Goal: Obtain resource: Download file/media

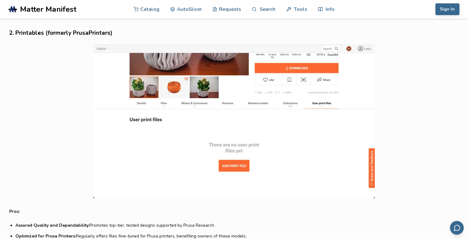
scroll to position [683, 0]
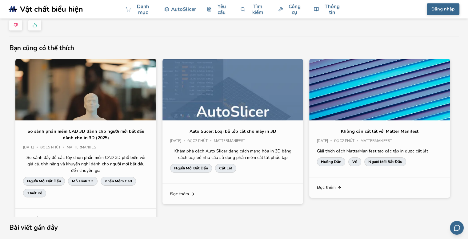
scroll to position [12, 0]
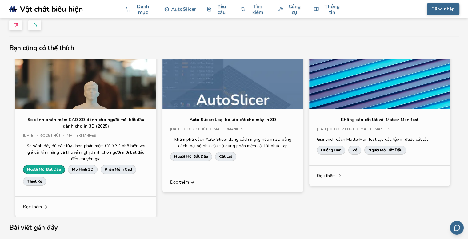
click at [56, 166] on font "Người mới bắt đầu" at bounding box center [44, 168] width 34 height 5
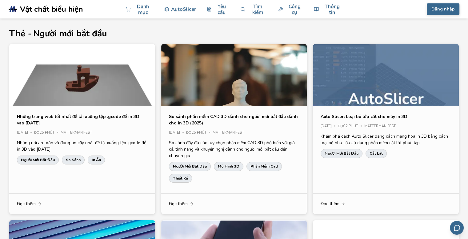
click at [78, 115] on font "Những trang web tốt nhất để tải xuống tệp .gcode để in 3D vào năm 2025" at bounding box center [78, 120] width 122 height 12
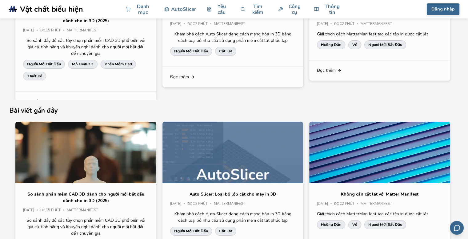
scroll to position [2123, 0]
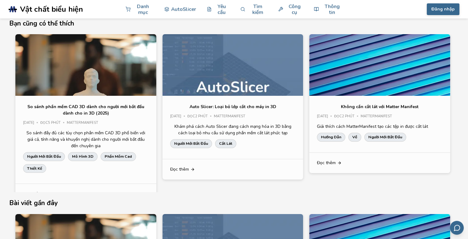
click at [398, 198] on h2 "Bài viết gần đây" at bounding box center [233, 203] width 449 height 10
click at [433, 172] on div "So sánh phần mềm CAD 3D dành cho người mới bắt đầu dành cho in 3D (2025) Ngày 2…" at bounding box center [233, 113] width 449 height 158
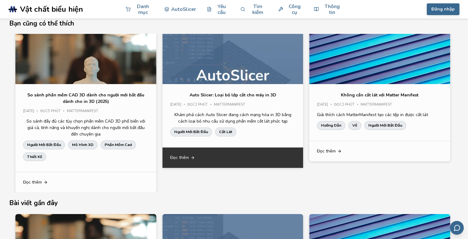
scroll to position [0, 0]
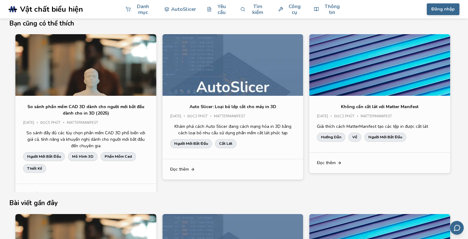
click at [0, 109] on section "Chia sẻ liên kết Sao chép liên kết Thông tin này có hữu ích với bạn không? Bạn …" at bounding box center [234, 160] width 468 height 468
click at [86, 154] on font "Mô hình 3D" at bounding box center [83, 156] width 22 height 5
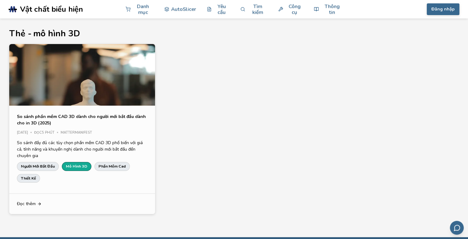
click at [70, 168] on font "Mô hình 3D" at bounding box center [77, 165] width 22 height 5
click at [41, 166] on font "Người mới bắt đầu" at bounding box center [38, 165] width 34 height 5
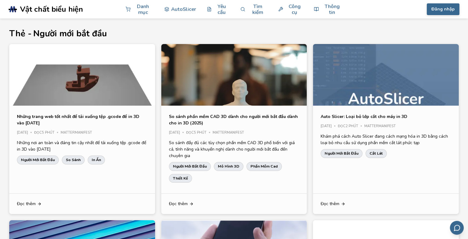
click at [51, 116] on font "Những trang web tốt nhất để tải xuống tệp .gcode để in 3D vào năm 2025" at bounding box center [78, 120] width 122 height 12
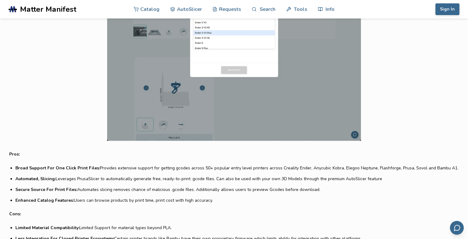
scroll to position [308, 0]
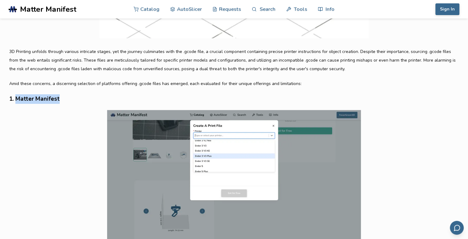
drag, startPoint x: 17, startPoint y: 99, endPoint x: 68, endPoint y: 100, distance: 51.4
click at [68, 100] on h3 "1. Matter Manifest" at bounding box center [233, 99] width 449 height 10
copy h3 "Matter Manifest"
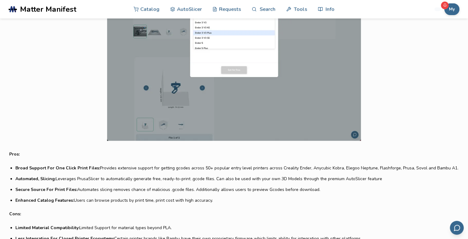
scroll to position [338, 0]
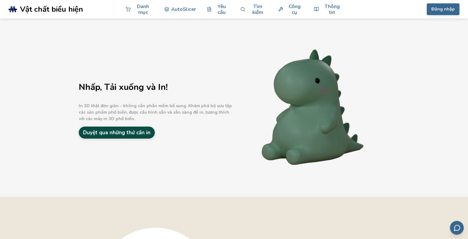
click at [138, 131] on font "Duyệt qua những thứ cần in" at bounding box center [116, 132] width 67 height 7
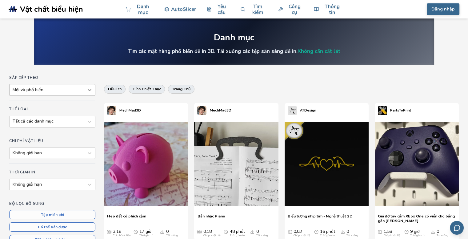
click at [92, 89] on icon at bounding box center [89, 90] width 6 height 6
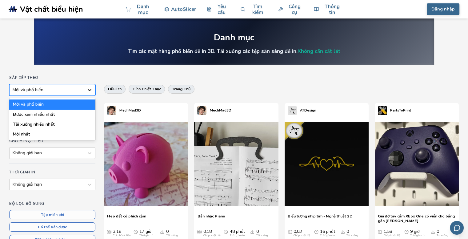
click at [92, 89] on icon at bounding box center [89, 90] width 6 height 6
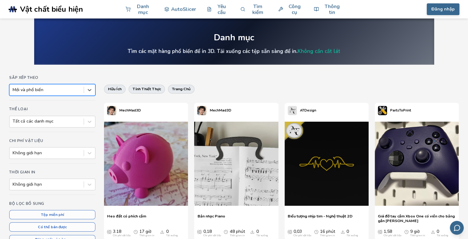
scroll to position [31, 0]
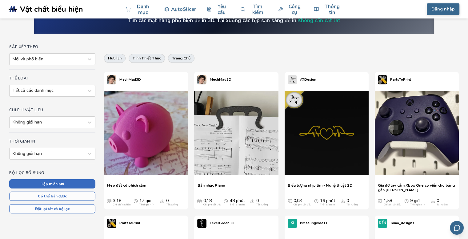
click at [46, 184] on font "Tệp miễn phí" at bounding box center [52, 183] width 23 height 5
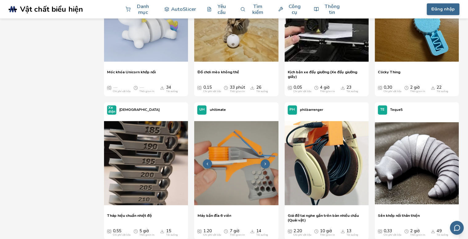
scroll to position [462, 0]
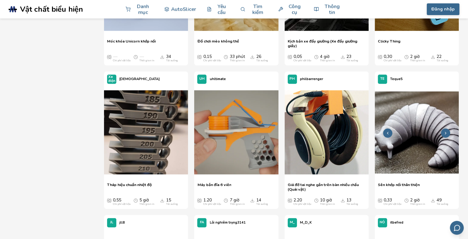
click at [419, 135] on img at bounding box center [417, 132] width 84 height 84
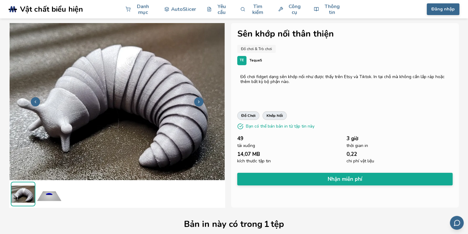
scroll to position [31, 0]
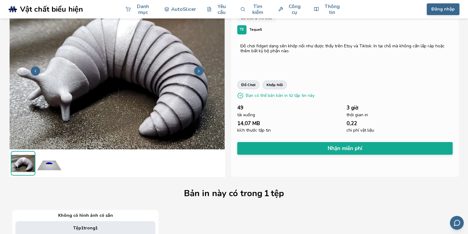
click at [55, 167] on img at bounding box center [49, 163] width 25 height 25
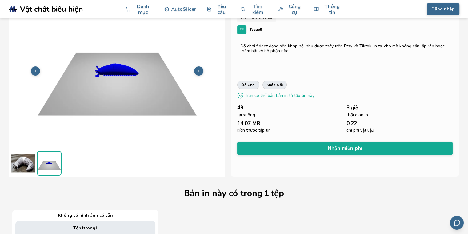
click at [29, 169] on img at bounding box center [23, 163] width 25 height 25
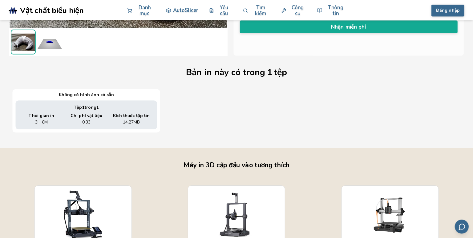
scroll to position [0, 0]
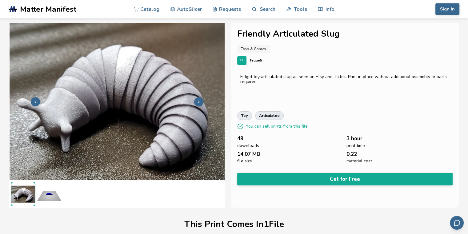
click at [354, 52] on div "Toys & Games" at bounding box center [344, 49] width 215 height 8
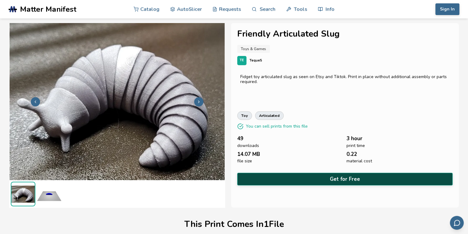
click at [326, 177] on button "Get for Free" at bounding box center [344, 179] width 215 height 13
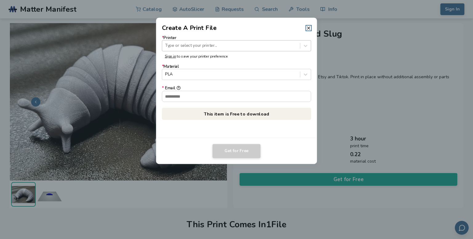
click at [193, 45] on div at bounding box center [231, 46] width 132 height 6
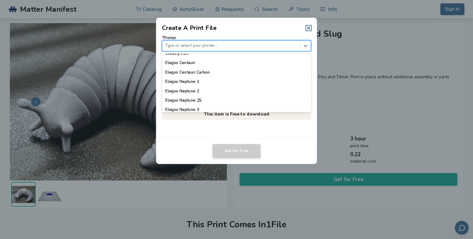
scroll to position [50, 0]
click at [196, 162] on footer "Get for Free" at bounding box center [236, 151] width 161 height 26
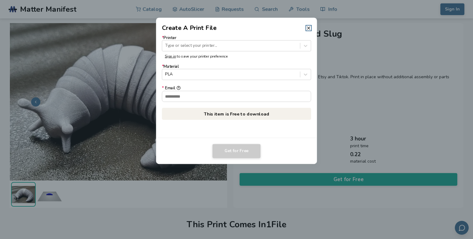
click at [173, 58] on link "Sign in" at bounding box center [170, 56] width 11 height 5
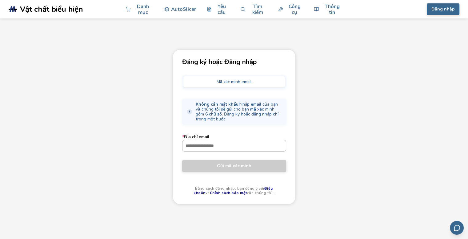
click at [214, 144] on input "* Địa chỉ email" at bounding box center [233, 145] width 103 height 11
type input "**********"
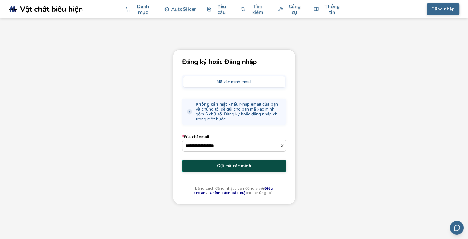
click at [226, 166] on font "Gửi mã xác minh" at bounding box center [234, 166] width 34 height 6
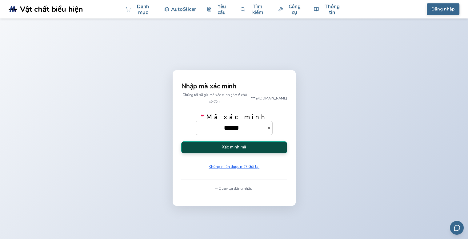
type input "******"
click at [248, 143] on button "Xác minh mã" at bounding box center [234, 147] width 106 height 12
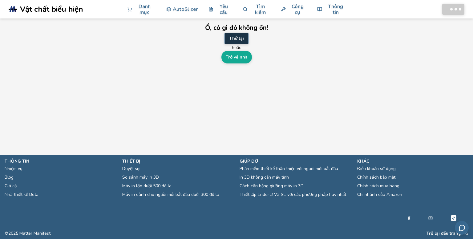
click at [233, 40] on font "Thử lại" at bounding box center [236, 38] width 15 height 6
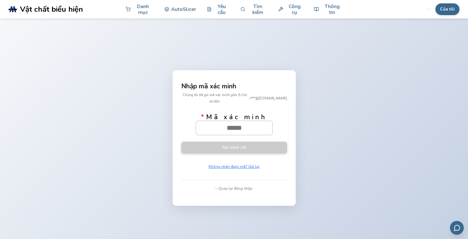
click at [245, 125] on input "* Mã xác minh" at bounding box center [234, 128] width 76 height 14
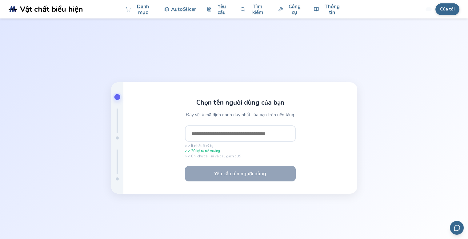
click at [226, 131] on input "text" at bounding box center [240, 133] width 111 height 17
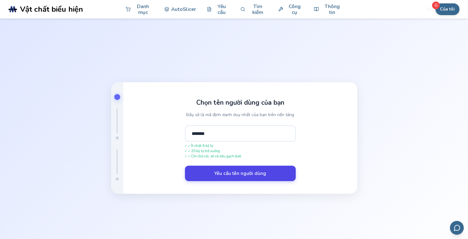
type input "*******"
click at [225, 176] on button "Yêu cầu tên người dùng" at bounding box center [240, 173] width 111 height 15
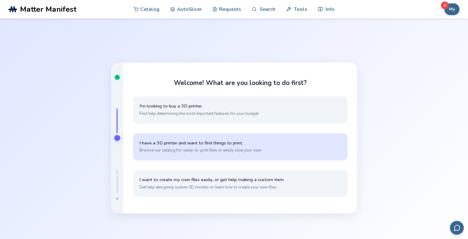
click at [207, 151] on span "Browse our catalog for ready-to-print files or easily slice your own." at bounding box center [240, 150] width 202 height 6
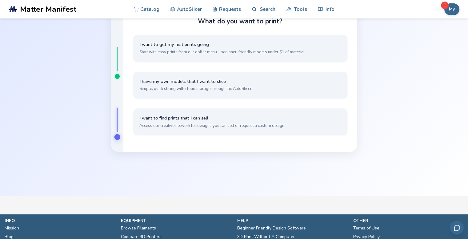
scroll to position [31, 0]
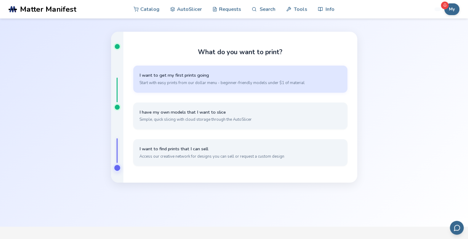
click at [206, 88] on button "I want to get my first prints going Start with easy prints from our dollar menu…" at bounding box center [240, 79] width 214 height 27
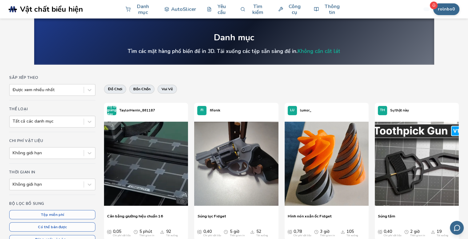
scroll to position [62, 0]
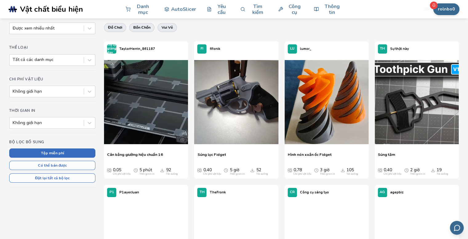
click at [63, 151] on font "Tệp miễn phí" at bounding box center [52, 152] width 23 height 5
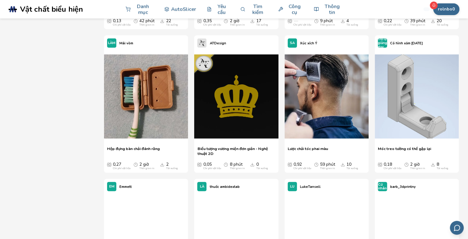
scroll to position [4031, 0]
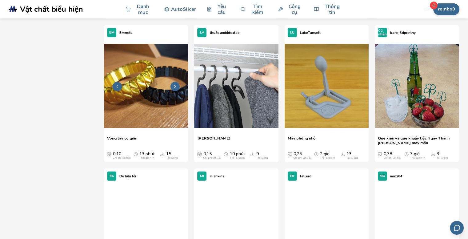
click at [144, 96] on img at bounding box center [146, 86] width 84 height 84
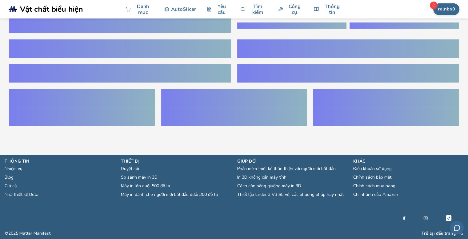
scroll to position [14, 0]
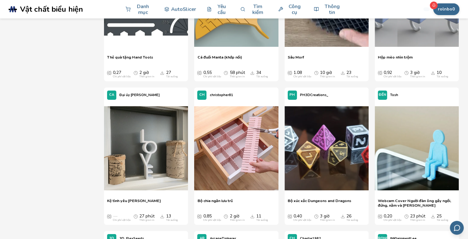
scroll to position [2043, 0]
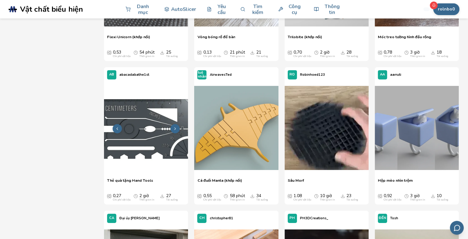
click at [151, 127] on img at bounding box center [146, 128] width 84 height 84
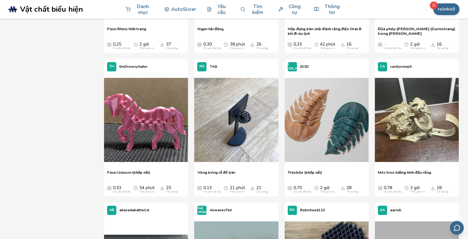
scroll to position [2000, 0]
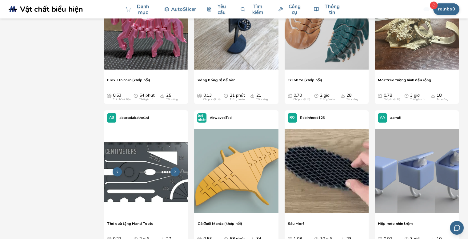
click at [130, 141] on img at bounding box center [146, 171] width 84 height 84
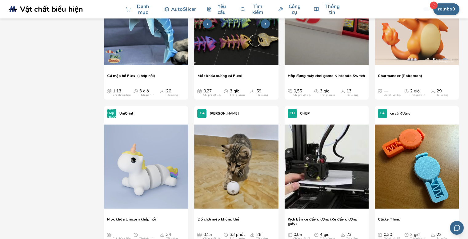
scroll to position [1114, 0]
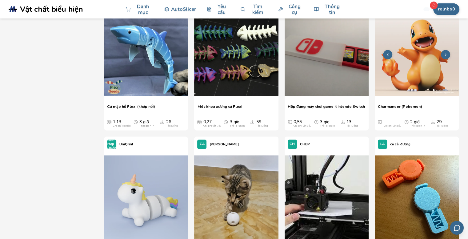
click at [425, 45] on img at bounding box center [417, 54] width 84 height 84
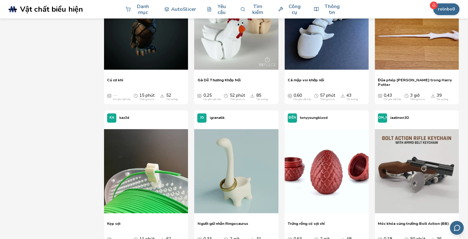
scroll to position [658, 0]
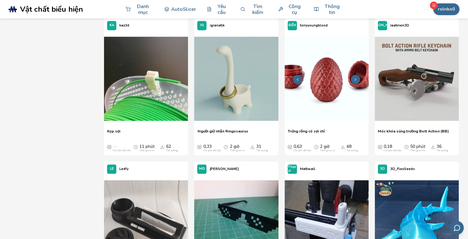
click at [333, 79] on img at bounding box center [327, 79] width 84 height 84
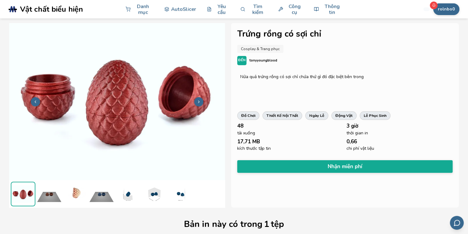
click at [198, 102] on icon at bounding box center [199, 102] width 4 height 4
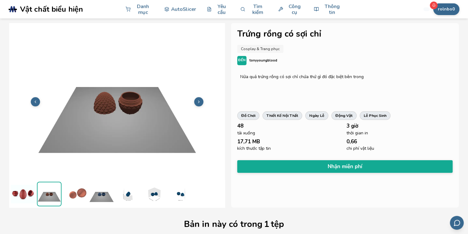
click at [198, 102] on icon at bounding box center [199, 102] width 4 height 4
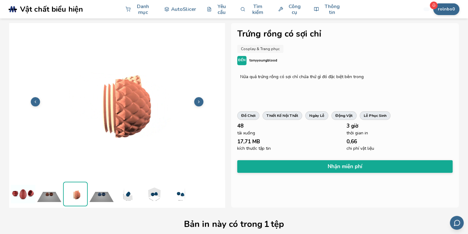
click at [198, 102] on icon at bounding box center [199, 102] width 4 height 4
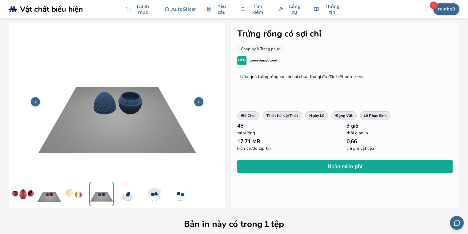
click at [198, 102] on icon at bounding box center [199, 102] width 4 height 4
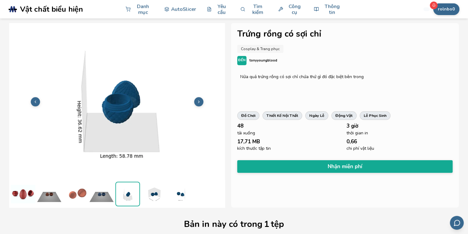
click at [198, 102] on icon at bounding box center [199, 102] width 4 height 4
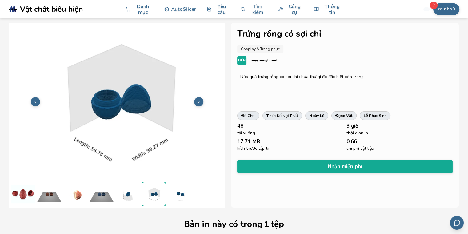
click at [198, 102] on icon at bounding box center [199, 102] width 4 height 4
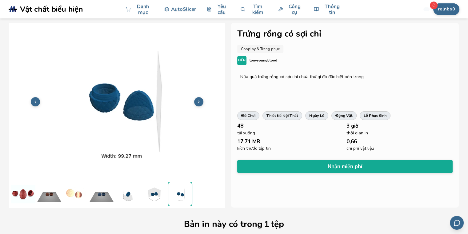
click at [198, 102] on icon at bounding box center [199, 102] width 4 height 4
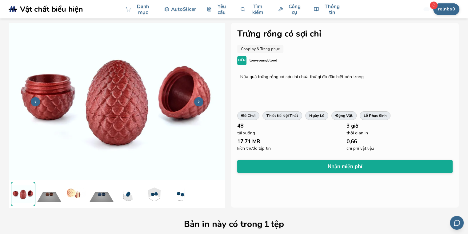
click at [198, 102] on icon at bounding box center [199, 102] width 4 height 4
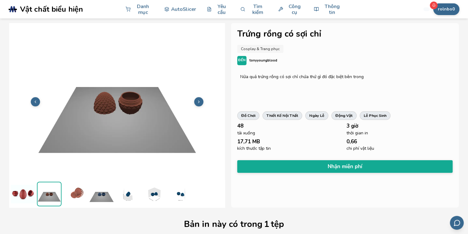
scroll to position [62, 0]
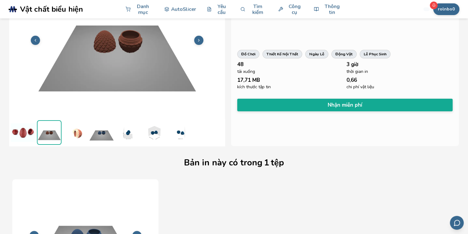
click at [104, 140] on img at bounding box center [101, 132] width 25 height 25
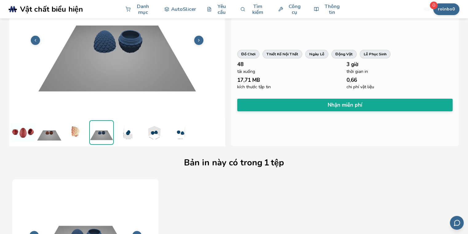
click at [128, 136] on img at bounding box center [127, 132] width 25 height 25
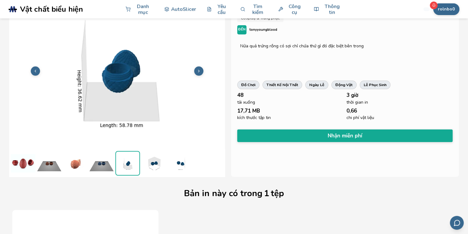
scroll to position [0, 0]
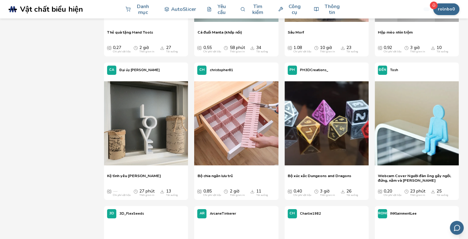
scroll to position [2099, 0]
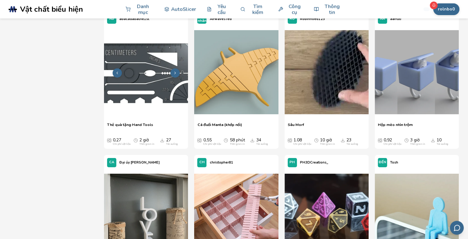
click at [158, 77] on img at bounding box center [146, 72] width 84 height 84
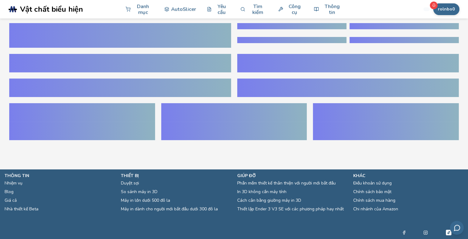
click at [4, 156] on section ".cls-1, .cls-2, .cls-3 { stroke-width: 0px; } .cls-2 { fill: #1d1e56; } .cls-3 …" at bounding box center [234, 119] width 468 height 239
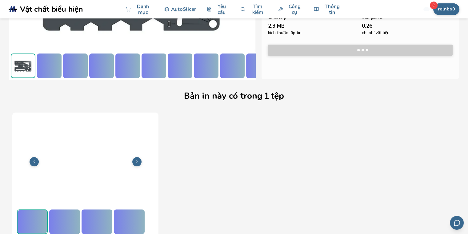
scroll to position [5, 0]
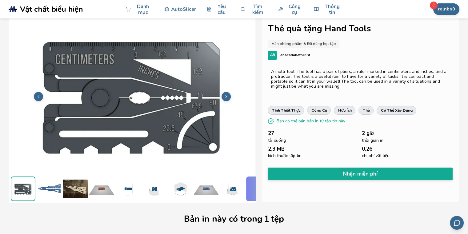
click at [53, 184] on img at bounding box center [49, 189] width 25 height 25
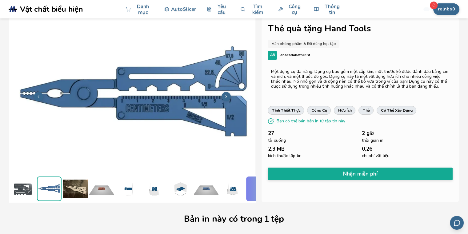
click at [93, 187] on img at bounding box center [101, 189] width 25 height 25
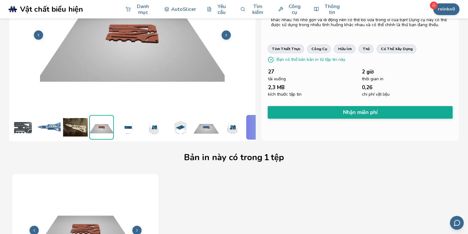
scroll to position [128, 0]
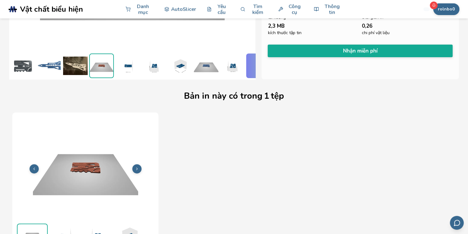
click at [130, 69] on img at bounding box center [127, 66] width 25 height 25
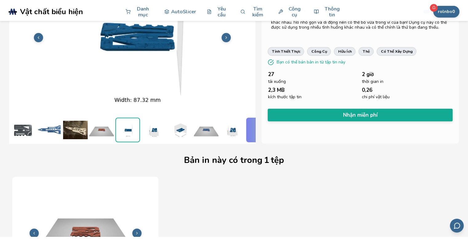
scroll to position [5, 0]
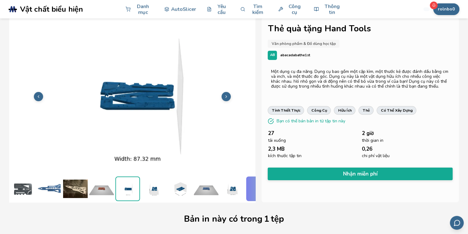
click at [19, 180] on img at bounding box center [23, 189] width 25 height 25
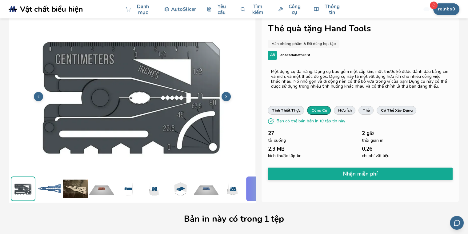
click at [319, 110] on font "công cụ" at bounding box center [319, 110] width 16 height 5
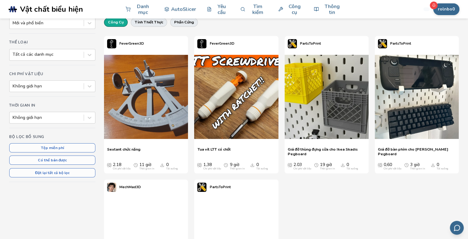
scroll to position [128, 0]
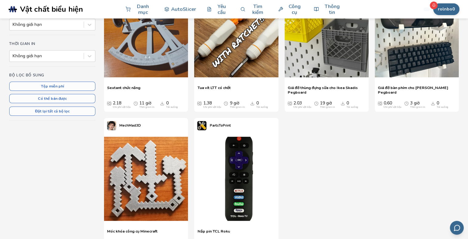
click at [42, 150] on div "Sắp xếp theo Mới và phổ biến Thể loại Tất cả các danh mục Chi phí vật liệu Khôn…" at bounding box center [233, 145] width 449 height 397
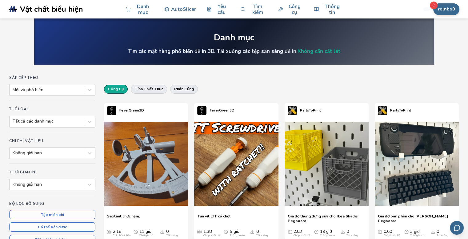
scroll to position [62, 0]
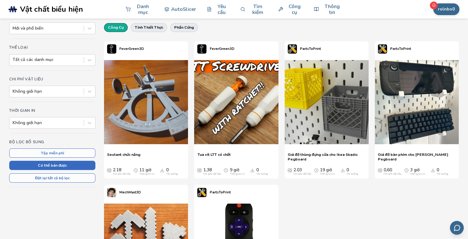
click at [65, 165] on font "Có thể bán được" at bounding box center [52, 165] width 29 height 5
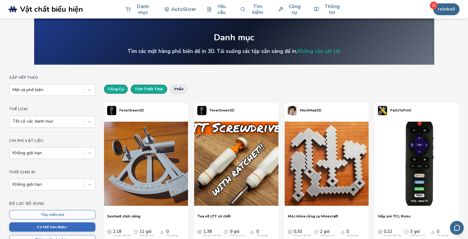
click at [140, 90] on font "tính thiết thực" at bounding box center [149, 88] width 28 height 5
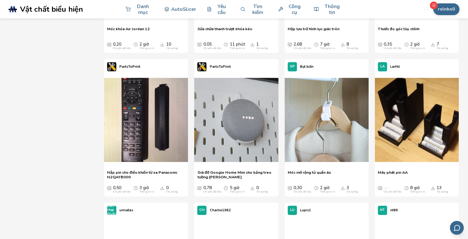
scroll to position [2031, 0]
